Goal: Task Accomplishment & Management: Manage account settings

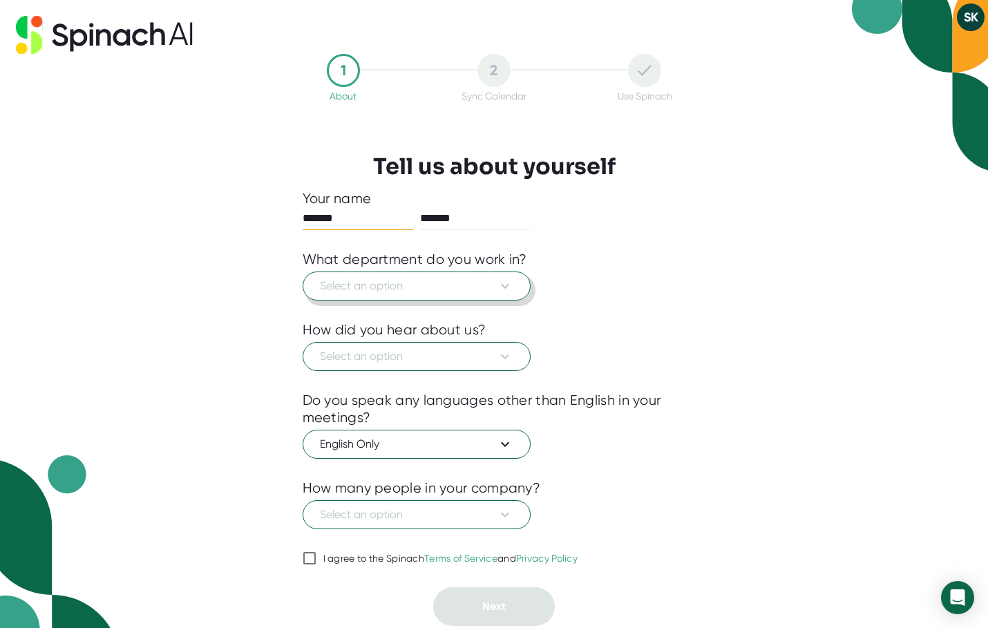
click at [502, 293] on icon at bounding box center [505, 286] width 17 height 17
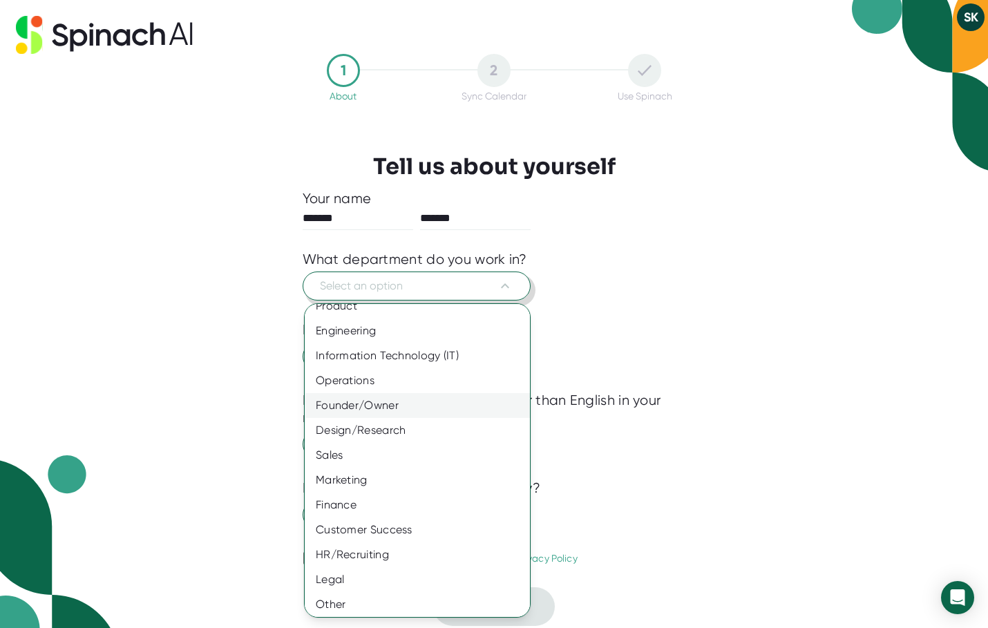
scroll to position [16, 0]
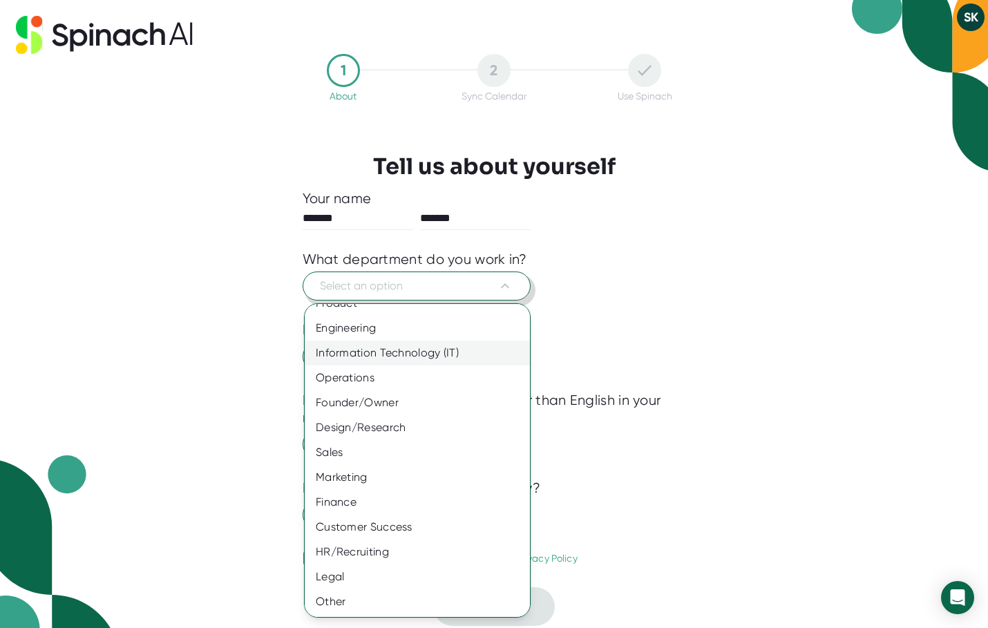
click at [457, 345] on div "Information Technology (IT)" at bounding box center [423, 353] width 236 height 25
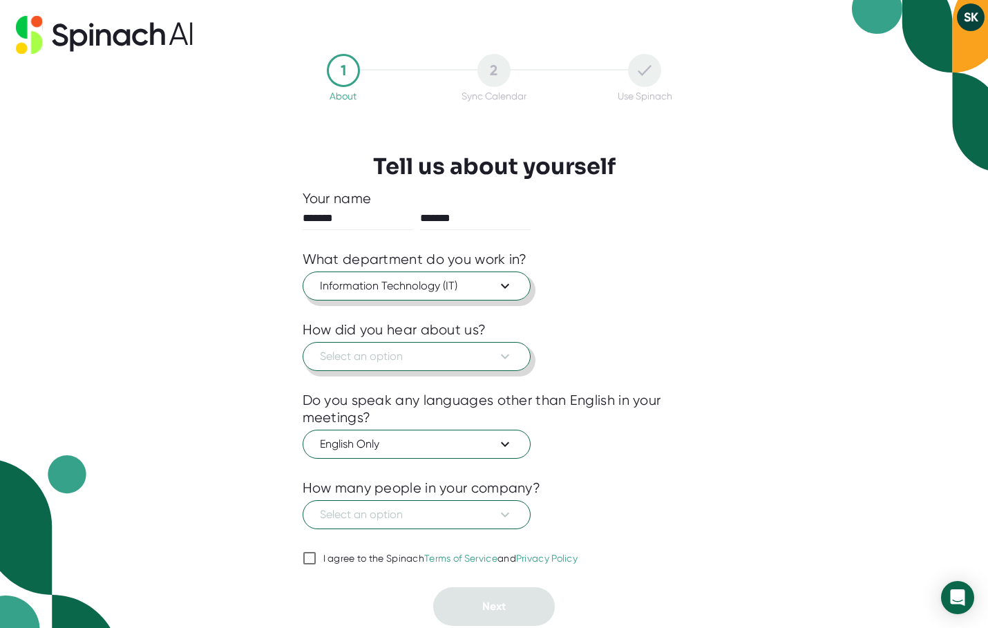
click at [458, 360] on span "Select an option" at bounding box center [417, 356] width 194 height 17
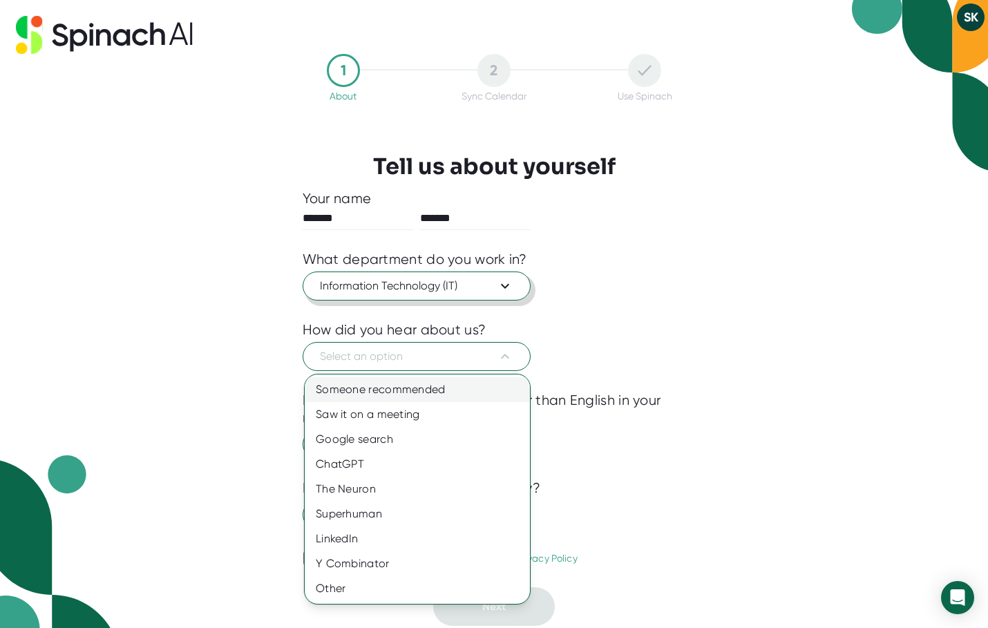
click at [433, 388] on div "Someone recommended" at bounding box center [417, 389] width 225 height 25
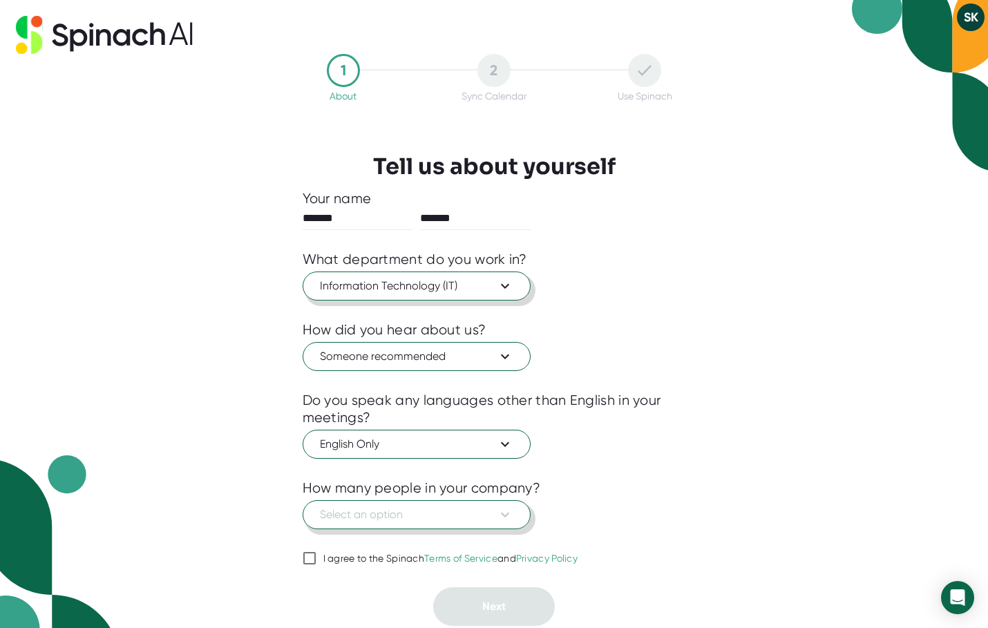
click at [493, 518] on span "Select an option" at bounding box center [417, 515] width 194 height 17
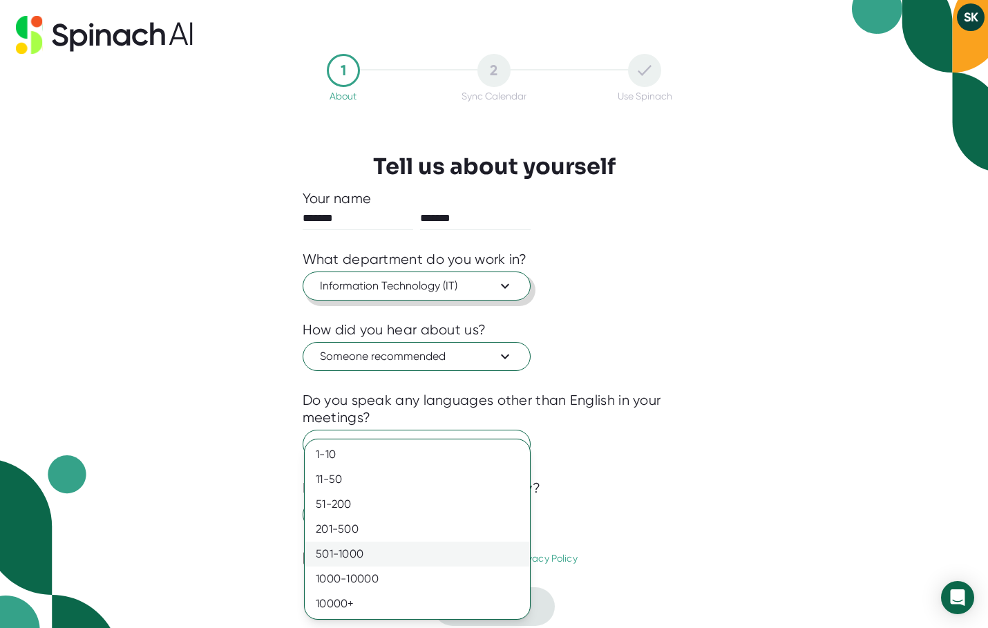
click at [453, 553] on div "501-1000" at bounding box center [417, 554] width 225 height 25
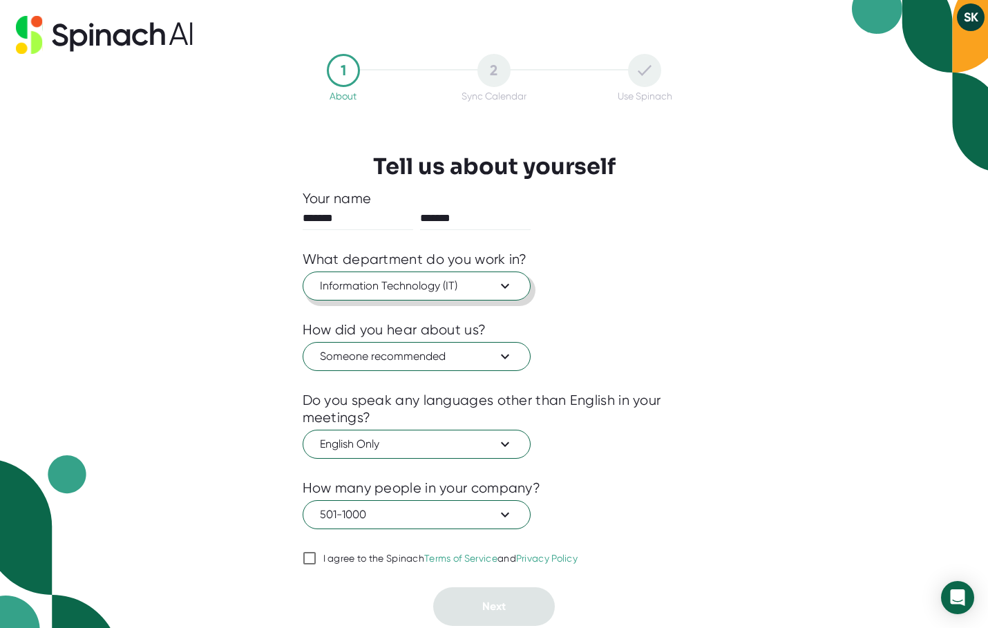
click at [315, 559] on input "I agree to the Spinach Terms of Service and Privacy Policy" at bounding box center [310, 558] width 14 height 17
checkbox input "true"
click at [489, 591] on button "Next" at bounding box center [494, 607] width 122 height 39
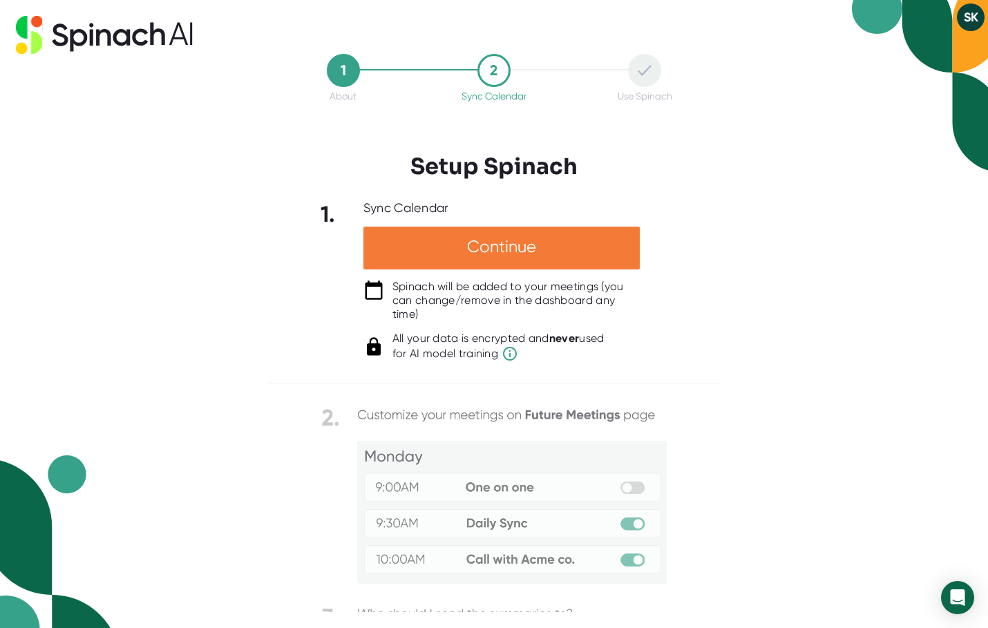
click at [526, 259] on div "Continue" at bounding box center [502, 248] width 276 height 43
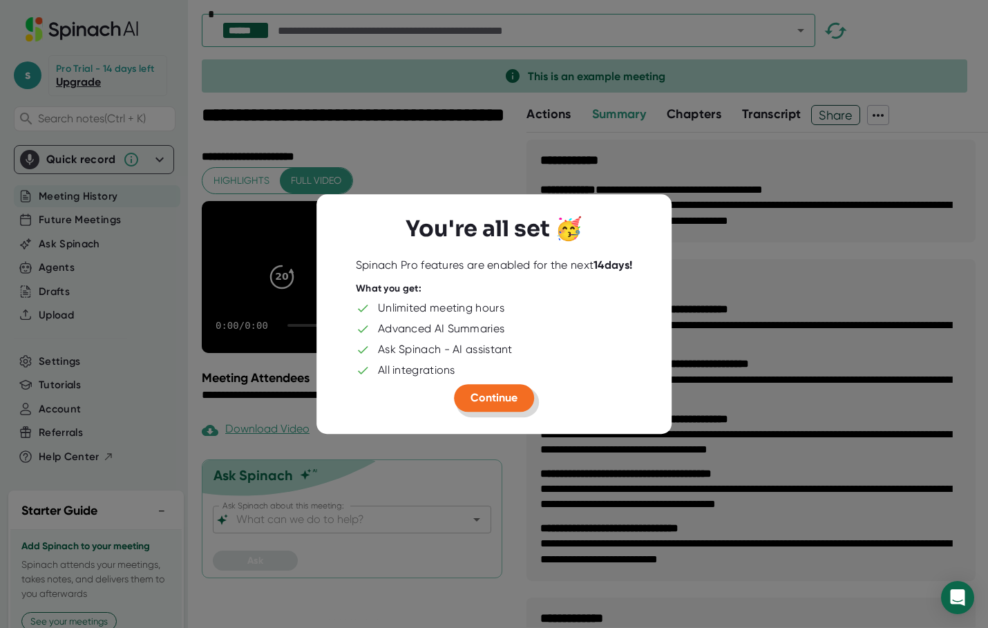
click at [484, 404] on span "Continue" at bounding box center [494, 397] width 47 height 13
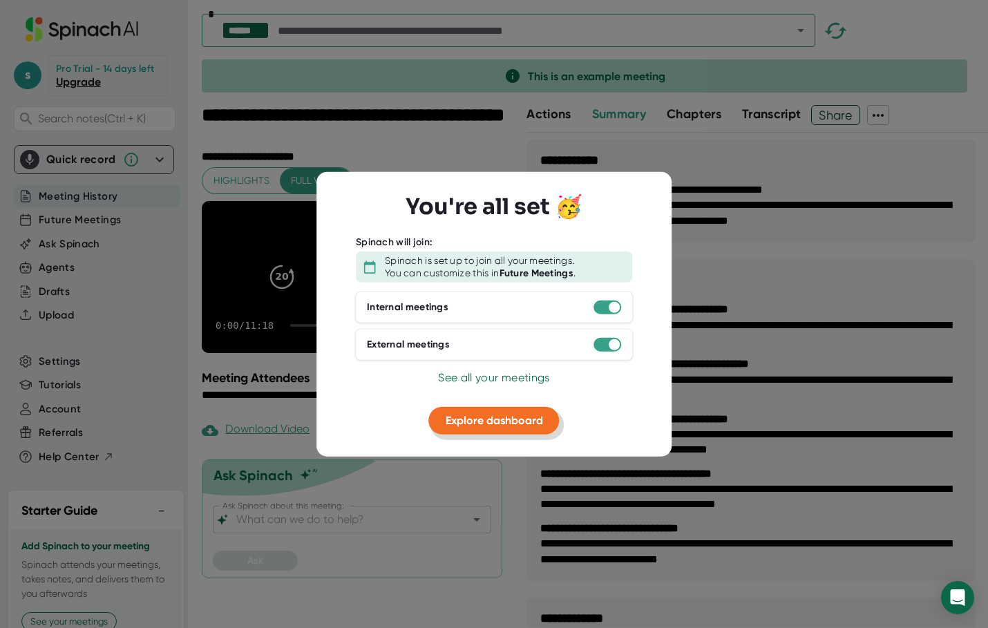
click at [512, 422] on span "Explore dashboard" at bounding box center [494, 420] width 97 height 13
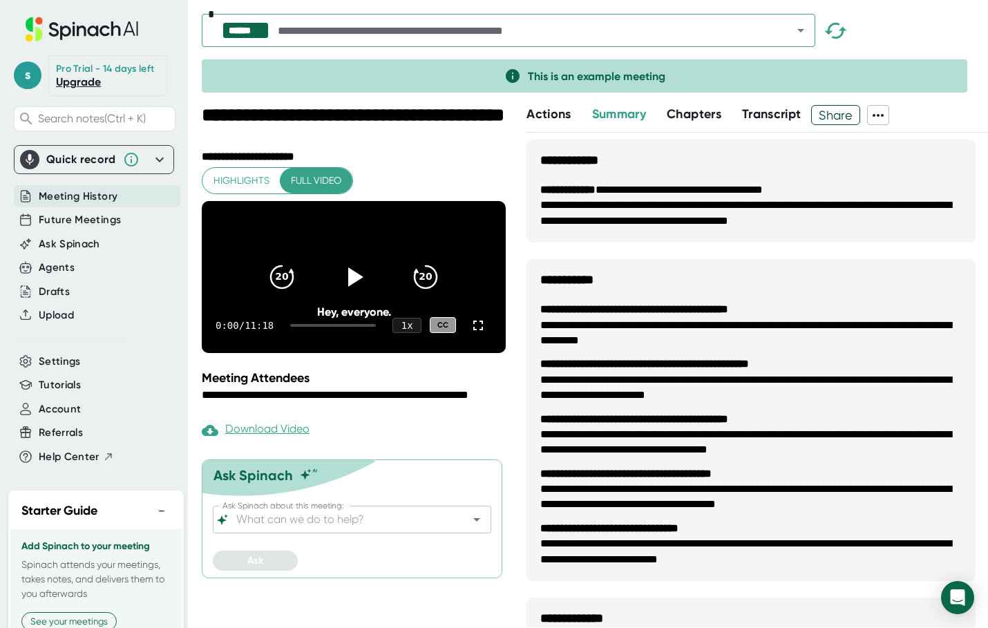
click at [77, 205] on span "Meeting History" at bounding box center [78, 197] width 79 height 16
click at [97, 228] on span "Future Meetings" at bounding box center [80, 220] width 82 height 16
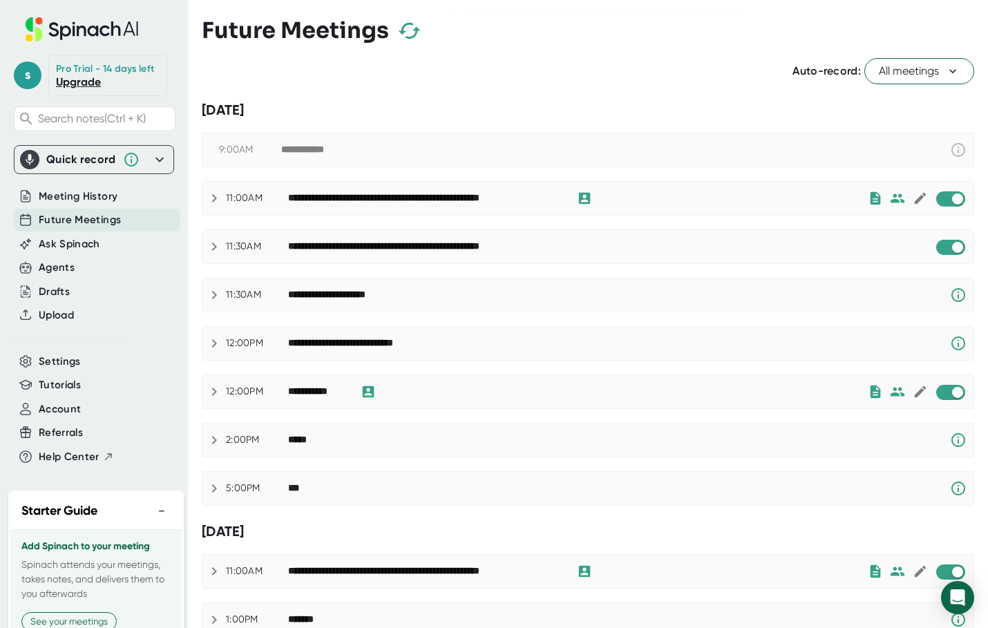
click at [216, 246] on icon at bounding box center [214, 247] width 5 height 8
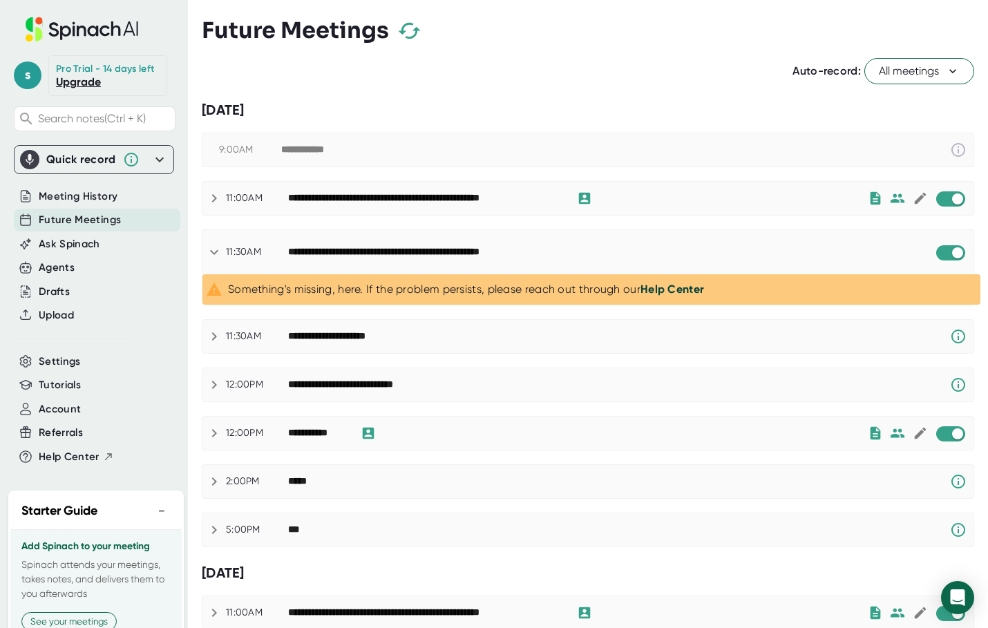
click at [216, 246] on icon at bounding box center [214, 252] width 17 height 17
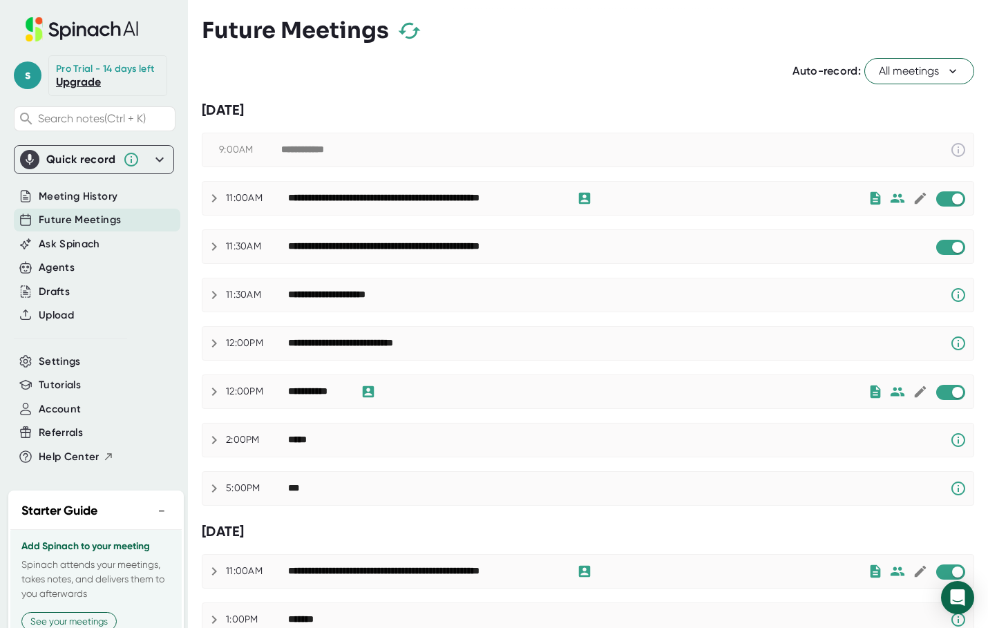
click at [218, 296] on icon at bounding box center [214, 295] width 17 height 17
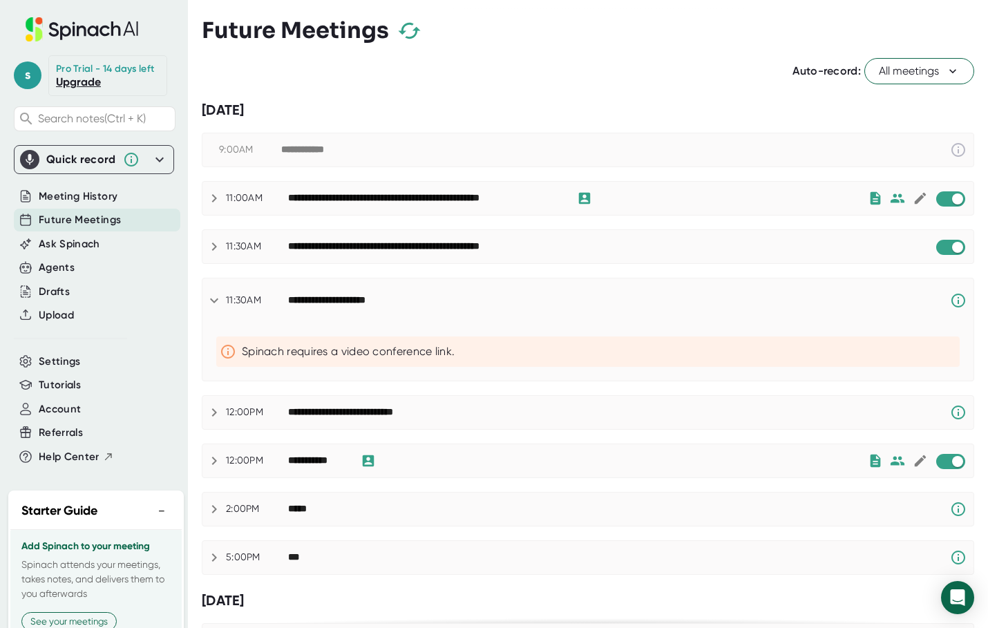
click at [218, 297] on icon at bounding box center [214, 300] width 17 height 17
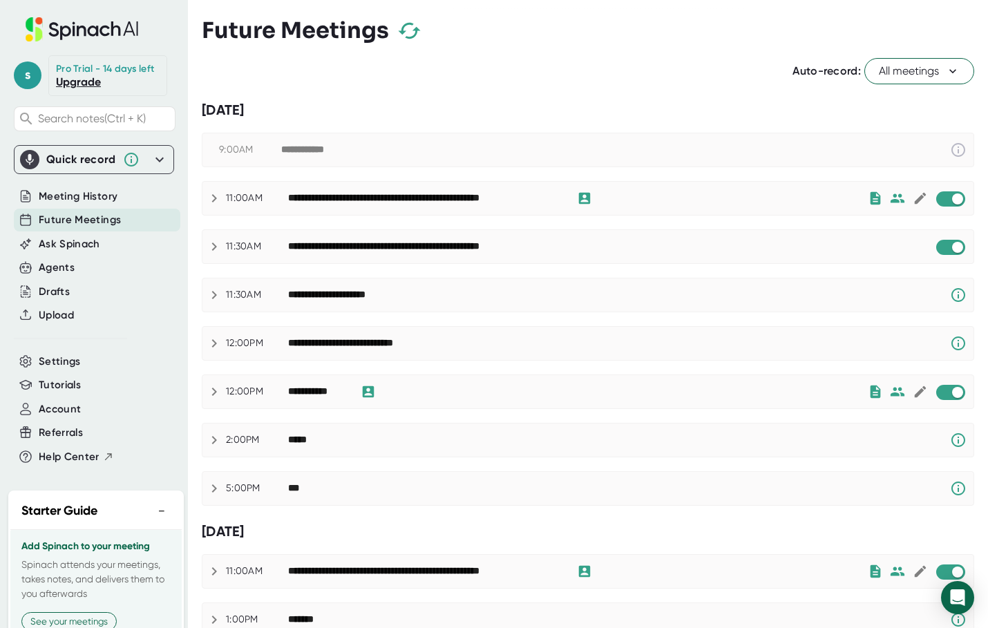
click at [415, 243] on div "**********" at bounding box center [418, 247] width 261 height 12
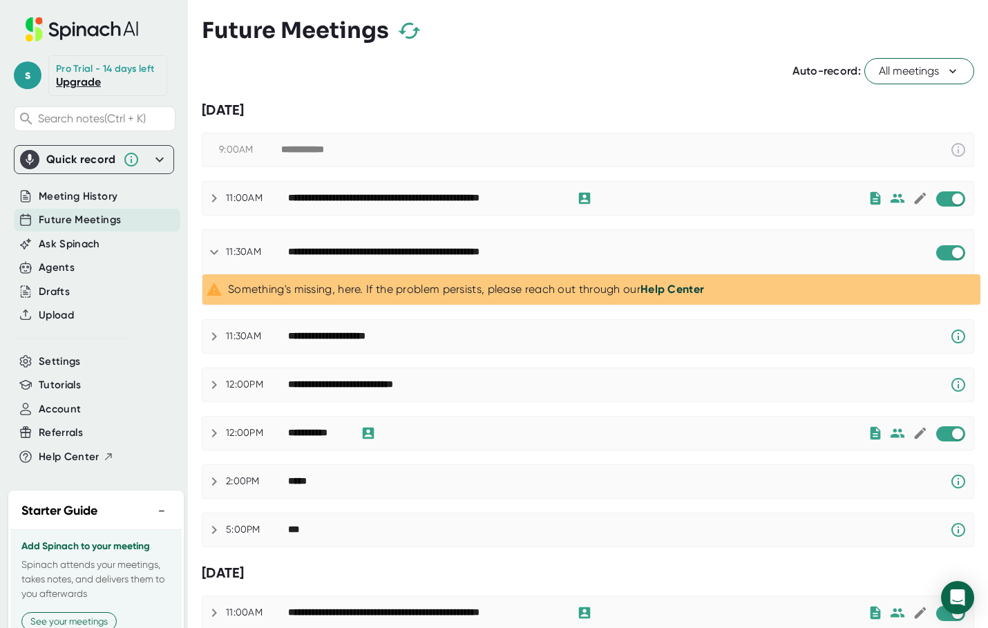
click at [404, 251] on div "**********" at bounding box center [418, 252] width 261 height 12
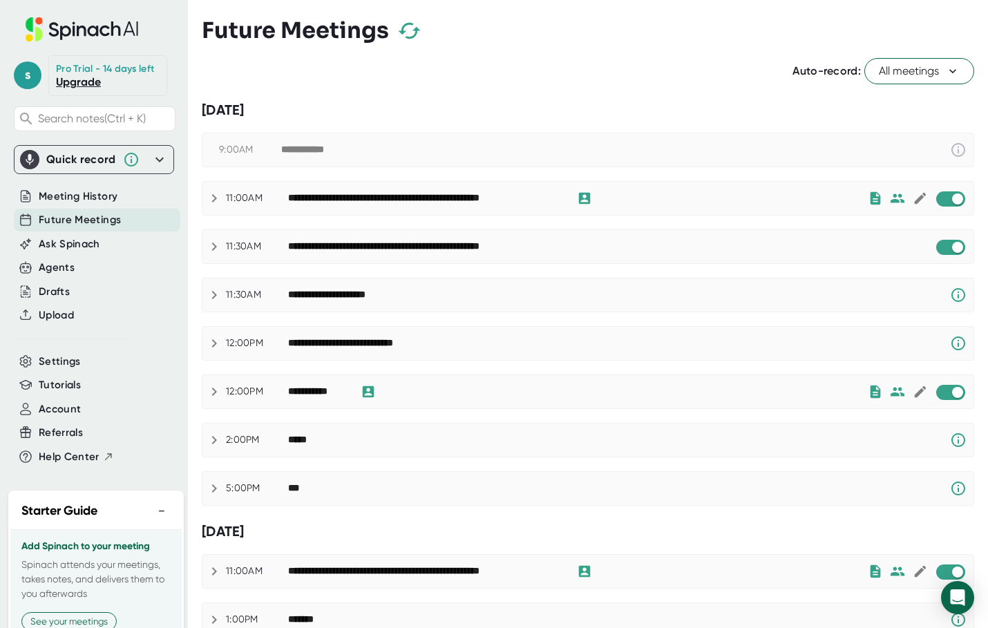
click at [246, 246] on div "11:30AM" at bounding box center [257, 247] width 62 height 12
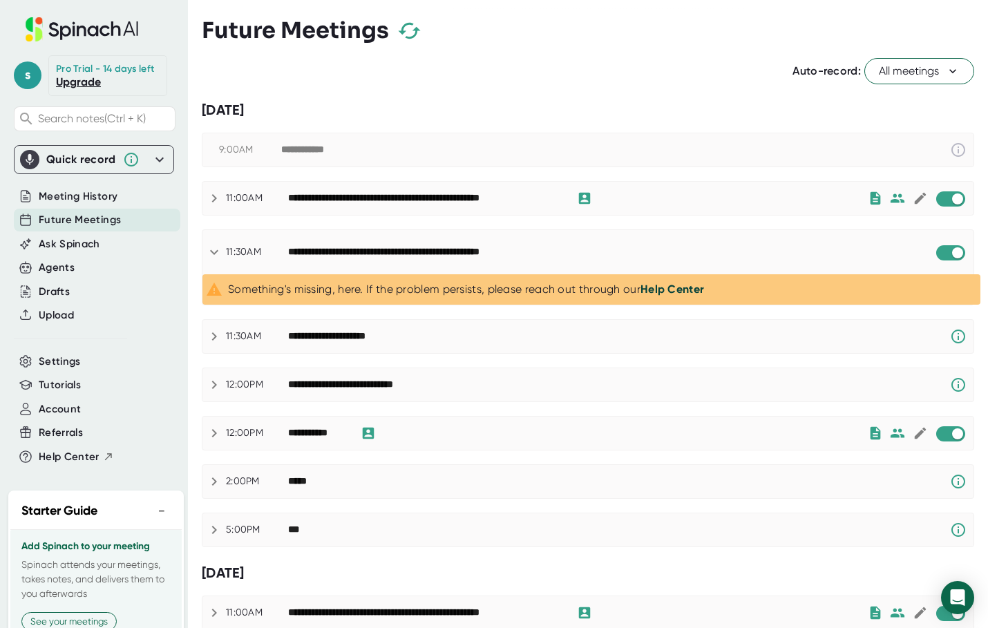
click at [212, 252] on icon at bounding box center [214, 252] width 8 height 5
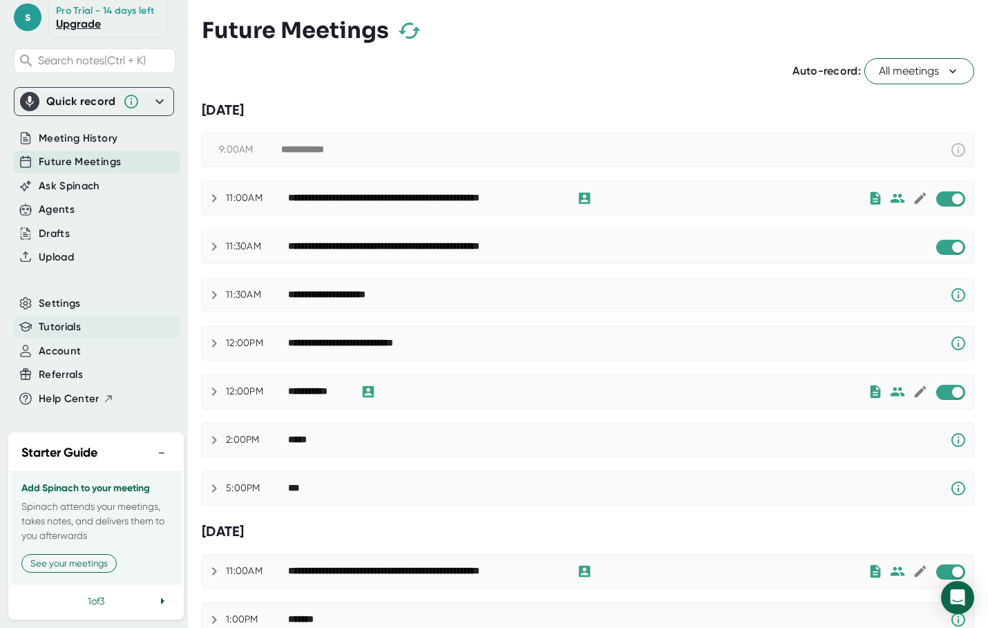
scroll to position [85, 0]
